Goal: Go to known website: Go to known website

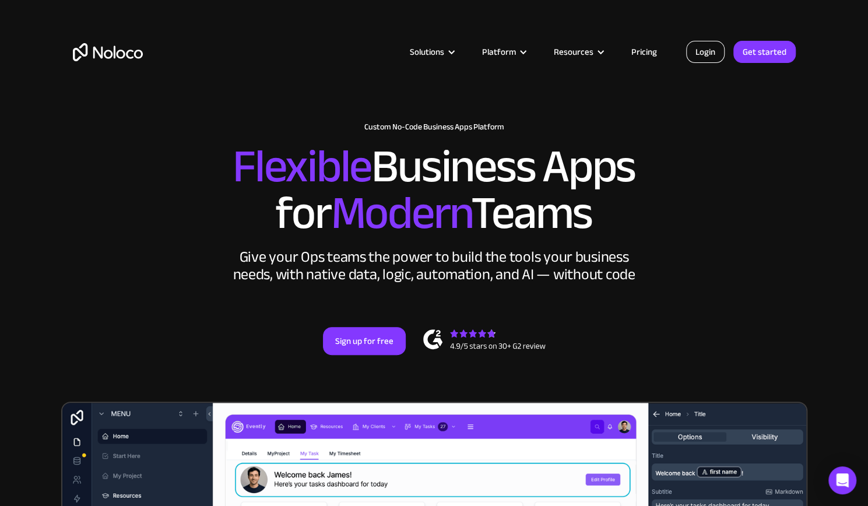
click at [710, 49] on link "Login" at bounding box center [705, 52] width 38 height 22
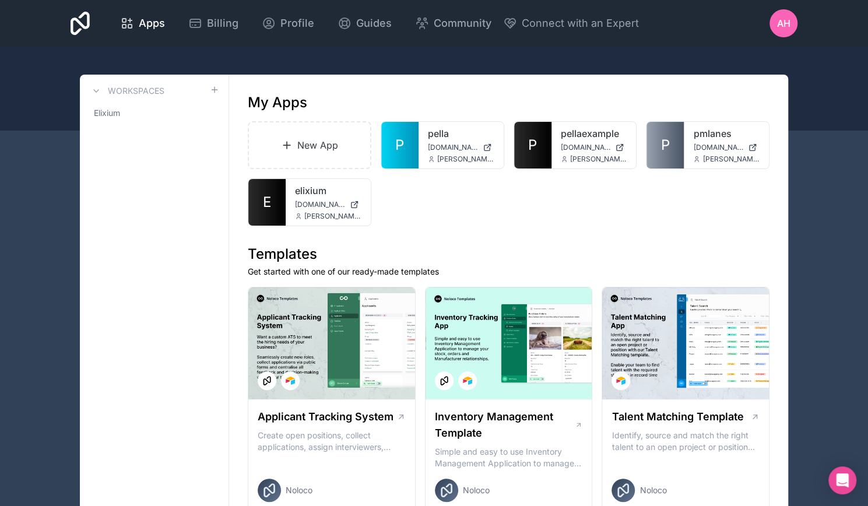
click at [307, 192] on link "elixium" at bounding box center [328, 191] width 66 height 14
